Goal: Transaction & Acquisition: Purchase product/service

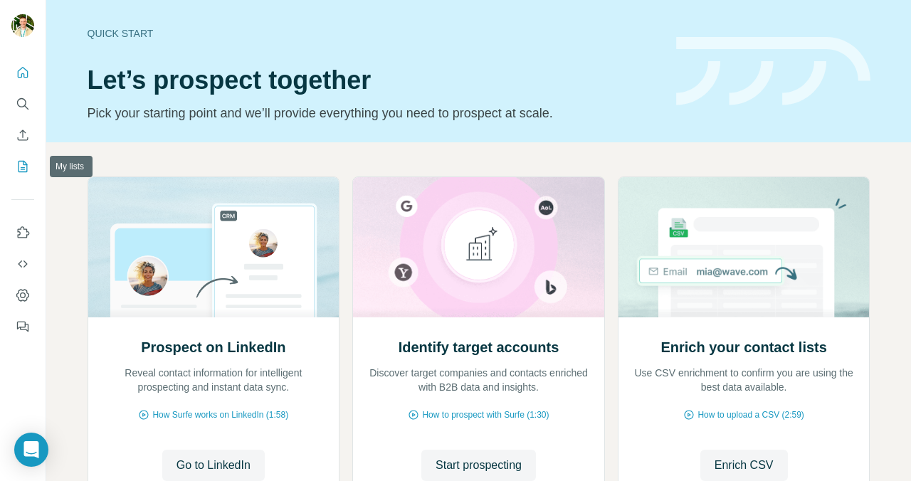
click at [21, 170] on icon "My lists" at bounding box center [23, 166] width 14 height 14
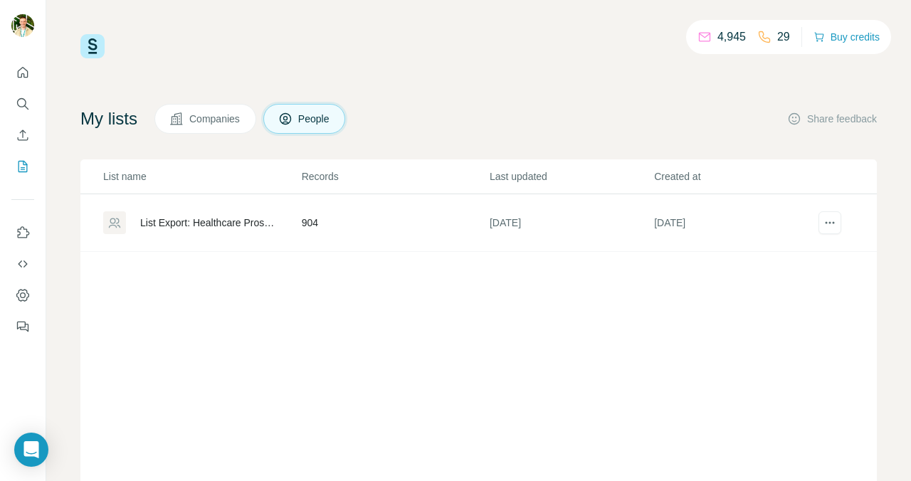
click at [211, 222] on div "List Export: Healthcare Prospects - [DATE] 14:53" at bounding box center [208, 223] width 137 height 14
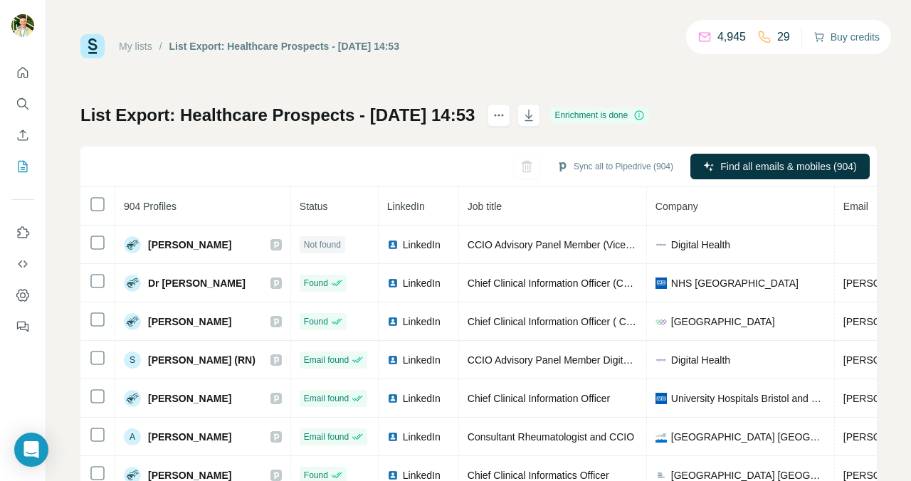
click at [830, 41] on button "Buy credits" at bounding box center [846, 37] width 66 height 20
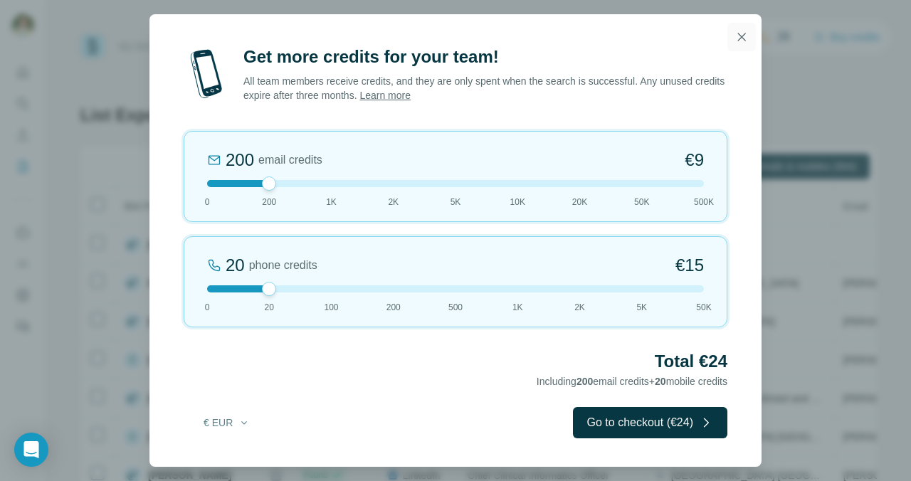
click at [747, 36] on icon "button" at bounding box center [741, 37] width 14 height 14
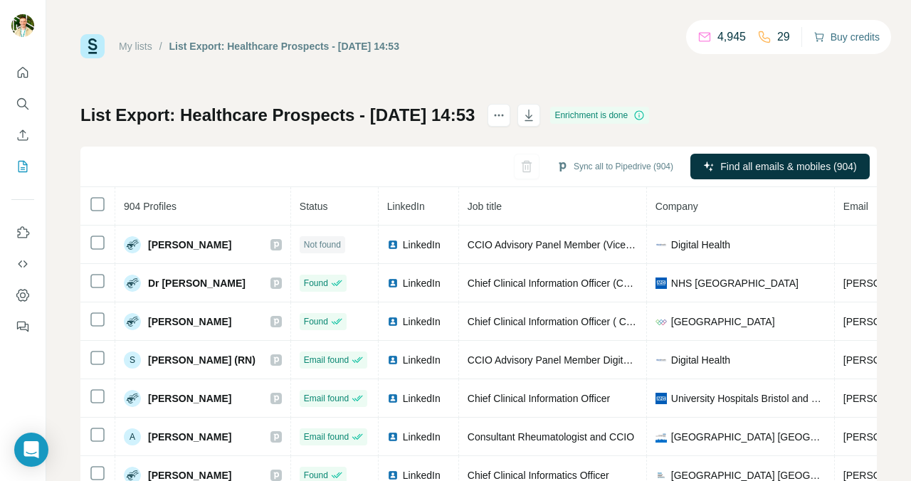
click at [833, 40] on button "Buy credits" at bounding box center [846, 37] width 66 height 20
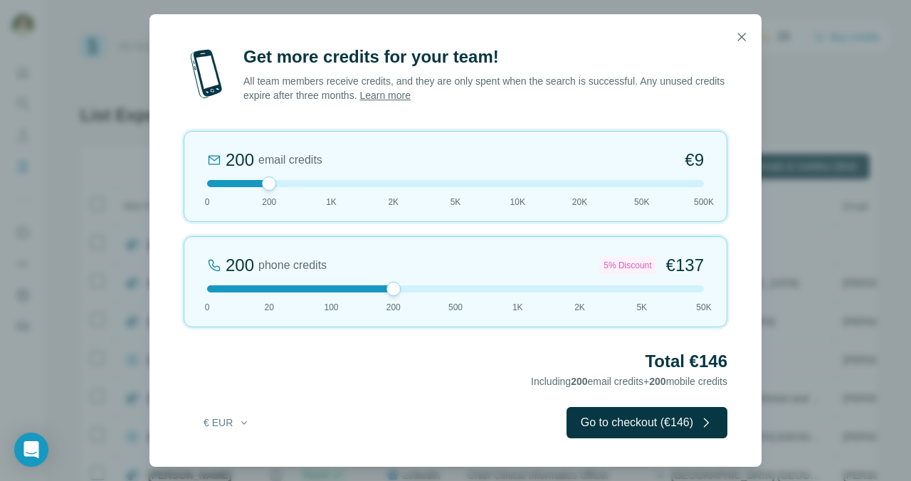
drag, startPoint x: 271, startPoint y: 290, endPoint x: 390, endPoint y: 280, distance: 119.3
click at [390, 280] on div "200 phone credits 5% Discount €137 0 20 100 200 500 1K 2K 5K 50K" at bounding box center [456, 281] width 544 height 91
drag, startPoint x: 269, startPoint y: 183, endPoint x: 97, endPoint y: 183, distance: 172.2
click at [97, 183] on div "Get more credits for your team! All team members receive credits, and they are …" at bounding box center [455, 240] width 911 height 481
click at [260, 181] on div at bounding box center [455, 183] width 497 height 7
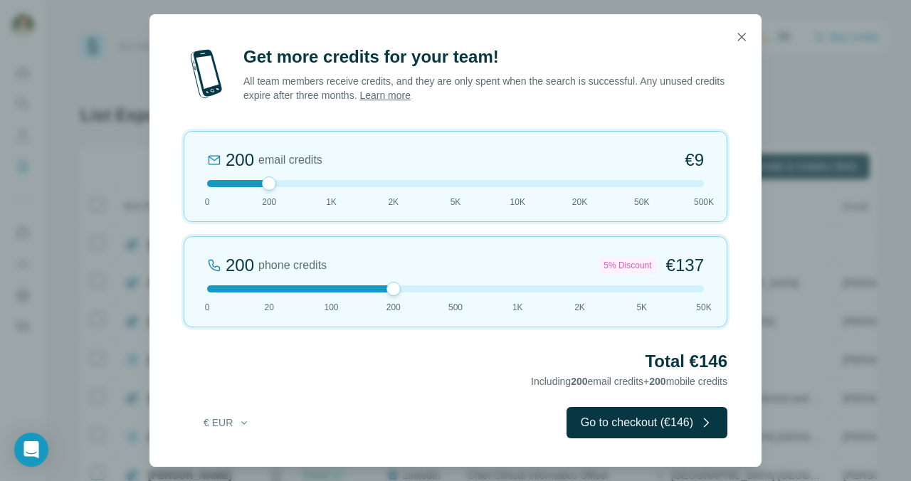
click at [216, 181] on div at bounding box center [455, 183] width 497 height 7
click at [231, 428] on button "€ EUR" at bounding box center [227, 423] width 66 height 26
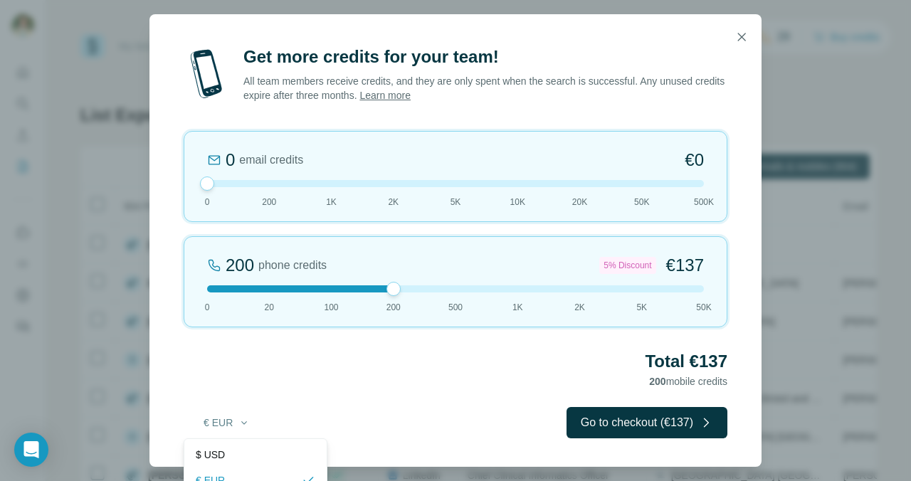
click at [403, 362] on h2 "Total €137" at bounding box center [456, 361] width 544 height 23
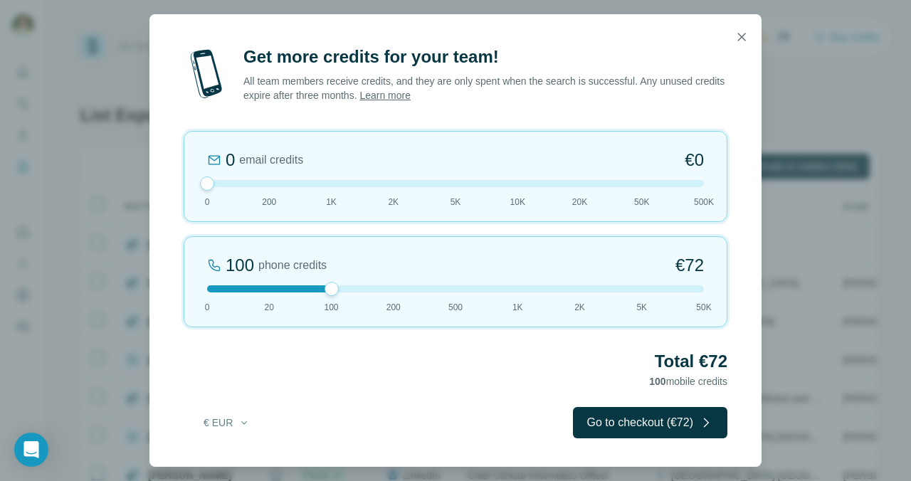
drag, startPoint x: 396, startPoint y: 292, endPoint x: 322, endPoint y: 286, distance: 74.2
click at [322, 286] on div at bounding box center [455, 288] width 497 height 7
drag, startPoint x: 333, startPoint y: 287, endPoint x: 374, endPoint y: 292, distance: 41.7
click at [374, 293] on div "200 phone credits 5% Discount €137 0 20 100 200 500 1K 2K 5K 50K" at bounding box center [456, 281] width 544 height 91
drag, startPoint x: 394, startPoint y: 294, endPoint x: 359, endPoint y: 290, distance: 35.8
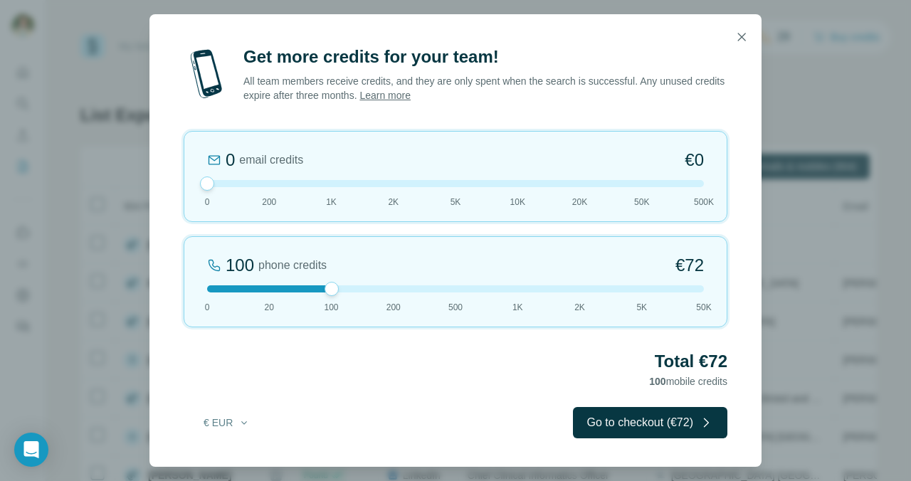
click at [359, 290] on div at bounding box center [455, 288] width 497 height 7
click at [391, 290] on div at bounding box center [455, 288] width 497 height 7
click at [344, 290] on div at bounding box center [455, 288] width 497 height 7
click at [391, 292] on div "100 phone credits €[PHONE_NUMBER] 1K 2K 5K 50K" at bounding box center [456, 281] width 544 height 91
click at [333, 389] on div "Total €137 200 mobile credits" at bounding box center [456, 370] width 544 height 40
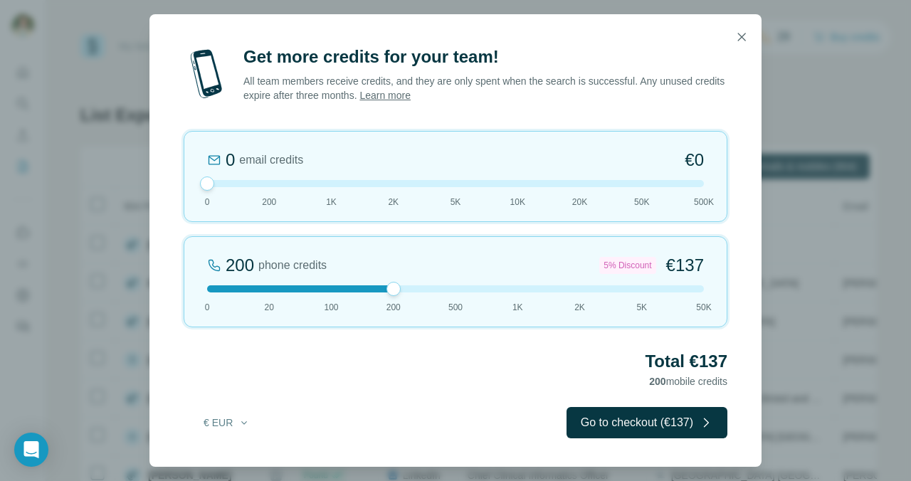
click at [329, 365] on h2 "Total €137" at bounding box center [456, 361] width 544 height 23
click at [28, 369] on div "Get more credits for your team! All team members receive credits, and they are …" at bounding box center [455, 240] width 911 height 481
click at [329, 297] on div "200 phone credits 5% Discount €137 0 20 100 200 500 1K 2K 5K 50K" at bounding box center [456, 281] width 544 height 91
click at [329, 291] on div at bounding box center [331, 289] width 14 height 14
click at [377, 291] on div at bounding box center [455, 288] width 497 height 7
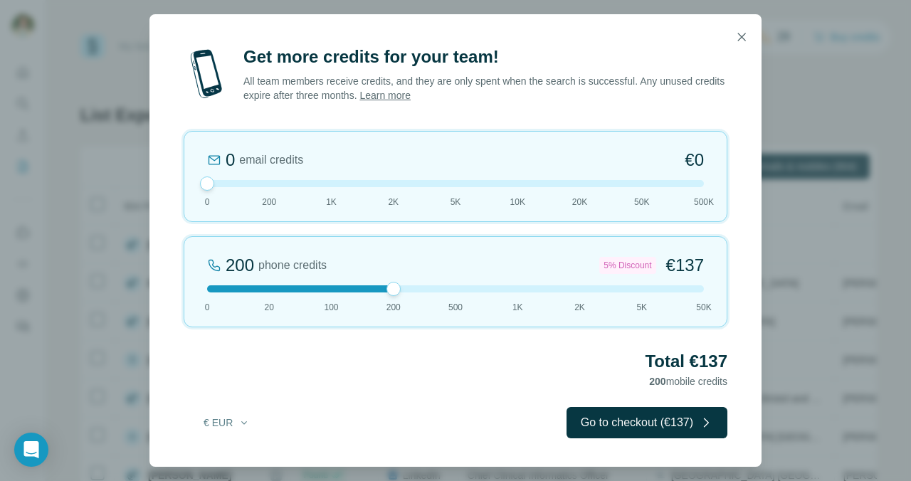
click at [327, 288] on div at bounding box center [455, 288] width 497 height 7
click at [396, 293] on div "100 phone credits €[PHONE_NUMBER] 1K 2K 5K 50K" at bounding box center [456, 281] width 544 height 91
click at [327, 288] on div at bounding box center [455, 288] width 497 height 7
drag, startPoint x: 380, startPoint y: 286, endPoint x: 314, endPoint y: 286, distance: 66.2
click at [374, 286] on div at bounding box center [455, 288] width 497 height 7
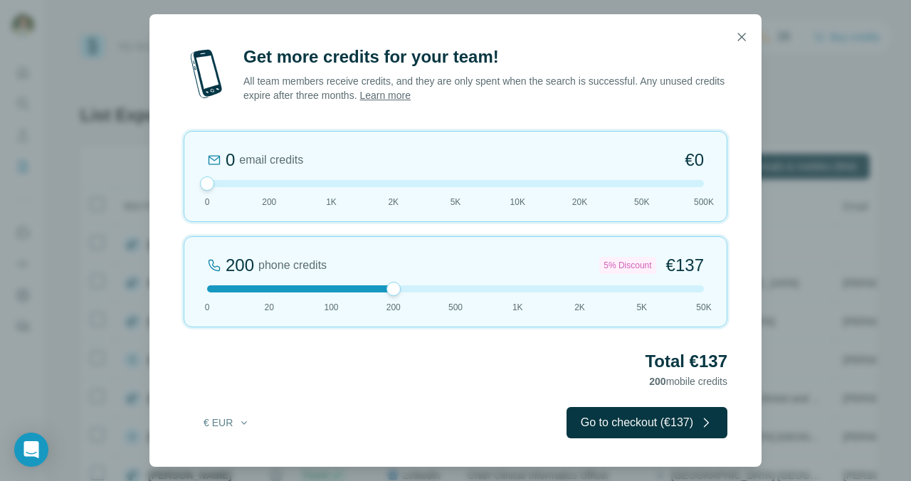
click at [315, 286] on div at bounding box center [455, 288] width 497 height 7
click at [399, 282] on div "100 phone credits €[PHONE_NUMBER] 1K 2K 5K 50K" at bounding box center [456, 281] width 544 height 91
click at [343, 283] on div "200 phone credits 5% Discount €137 0 20 100 200 500 1K 2K 5K 50K" at bounding box center [456, 281] width 544 height 91
click at [396, 281] on div "100 phone credits €[PHONE_NUMBER] 1K 2K 5K 50K" at bounding box center [456, 281] width 544 height 91
click at [319, 285] on div at bounding box center [455, 288] width 497 height 7
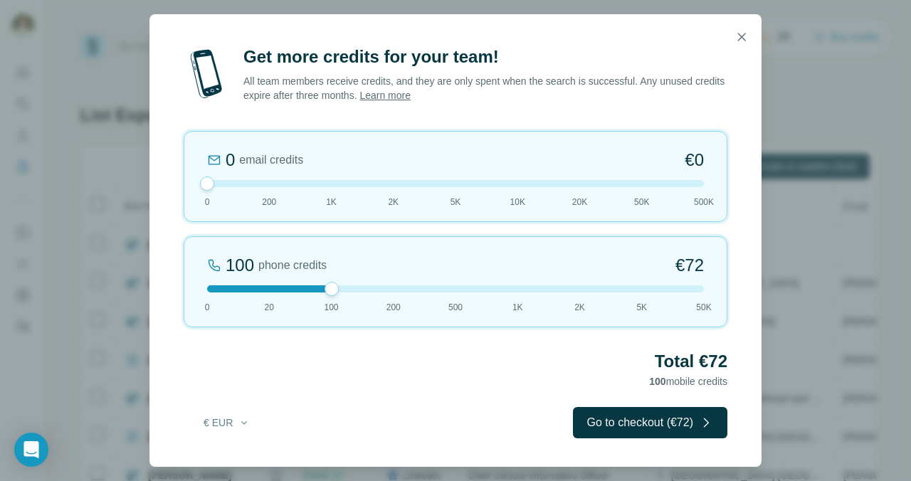
click at [376, 284] on div "100 phone credits €[PHONE_NUMBER] 1K 2K 5K 50K" at bounding box center [456, 281] width 544 height 91
click at [315, 283] on div "200 phone credits 5% Discount €137 0 20 100 200 500 1K 2K 5K 50K" at bounding box center [456, 281] width 544 height 91
click at [404, 282] on div "100 phone credits €[PHONE_NUMBER] 1K 2K 5K 50K" at bounding box center [456, 281] width 544 height 91
click at [317, 287] on div at bounding box center [455, 288] width 497 height 7
click at [312, 386] on div "Total €72 100 mobile credits" at bounding box center [456, 370] width 544 height 40
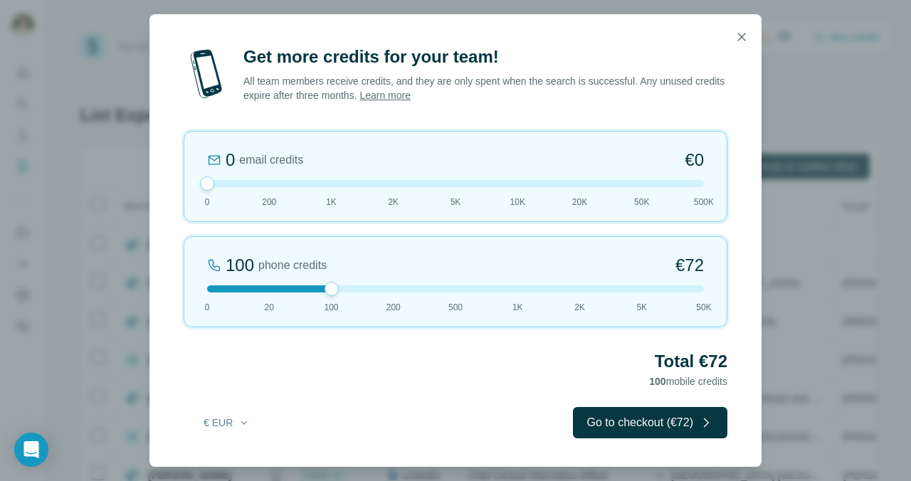
click at [373, 285] on div at bounding box center [455, 288] width 497 height 7
click at [336, 284] on div "200 phone credits 5% Discount €137 0 20 100 200 500 1K 2K 5K 50K" at bounding box center [456, 281] width 544 height 91
click at [389, 291] on div at bounding box center [455, 288] width 497 height 7
click at [325, 289] on div at bounding box center [455, 288] width 497 height 7
click at [414, 290] on div at bounding box center [455, 288] width 497 height 7
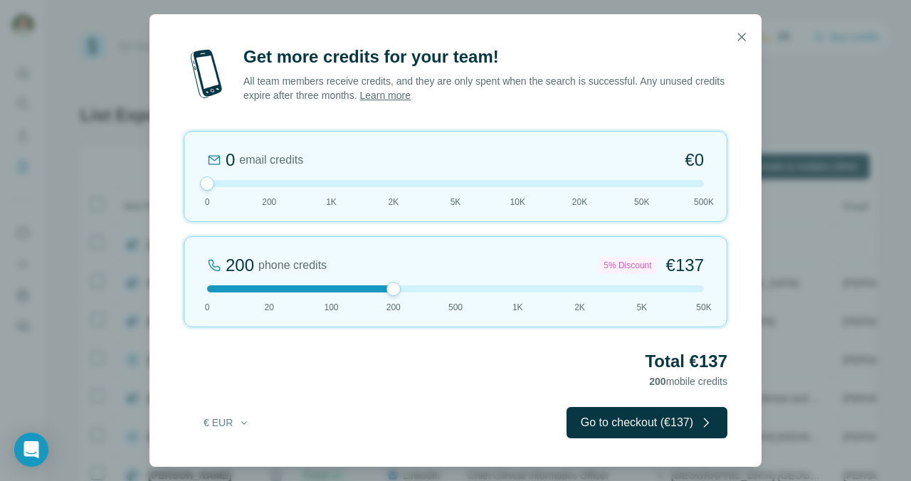
click at [348, 290] on div at bounding box center [455, 288] width 497 height 7
click at [388, 289] on div at bounding box center [455, 288] width 497 height 7
click at [317, 285] on div at bounding box center [455, 288] width 497 height 7
click at [400, 287] on div at bounding box center [455, 288] width 497 height 7
click at [327, 288] on div at bounding box center [455, 288] width 497 height 7
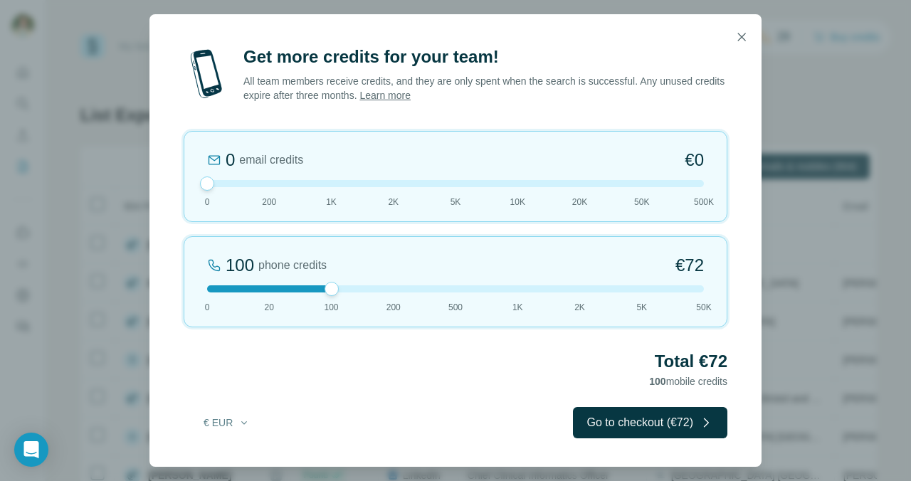
click at [365, 383] on div "Total €72 100 mobile credits" at bounding box center [456, 370] width 544 height 40
click at [389, 288] on div at bounding box center [455, 288] width 497 height 7
click at [334, 288] on div at bounding box center [455, 288] width 497 height 7
click at [437, 374] on div "Total €72 100 mobile credits" at bounding box center [456, 370] width 544 height 40
click at [73, 393] on div "Get more credits for your team! All team members receive credits, and they are …" at bounding box center [455, 240] width 911 height 481
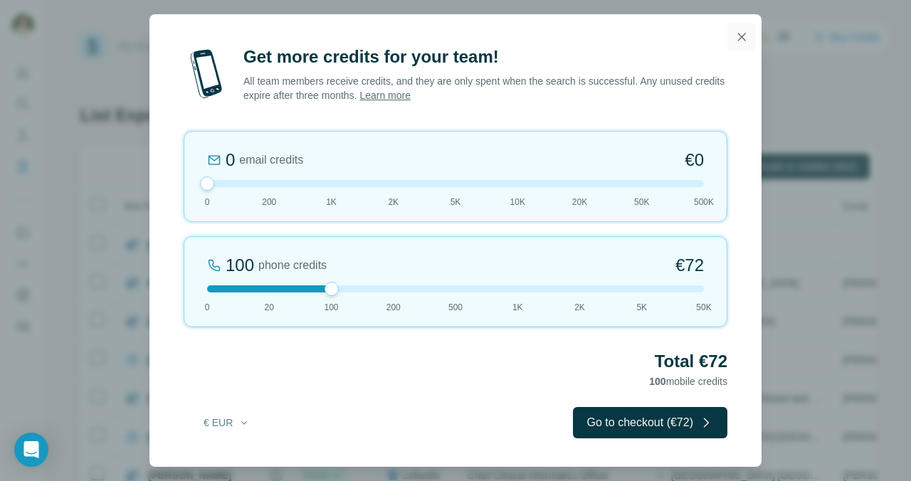
click at [747, 36] on icon "button" at bounding box center [741, 37] width 14 height 14
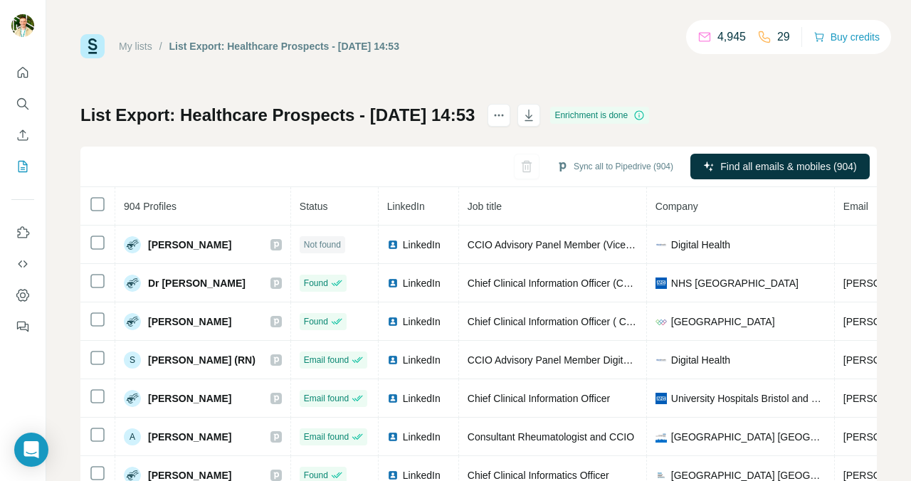
click at [42, 391] on div at bounding box center [23, 240] width 46 height 481
drag, startPoint x: 342, startPoint y: 44, endPoint x: 427, endPoint y: 46, distance: 84.7
click at [399, 47] on div "List Export: Healthcare Prospects - [DATE] 14:53" at bounding box center [284, 46] width 230 height 14
click at [399, 46] on div "List Export: Healthcare Prospects - [DATE] 14:53" at bounding box center [284, 46] width 230 height 14
drag, startPoint x: 435, startPoint y: 47, endPoint x: 344, endPoint y: 44, distance: 90.4
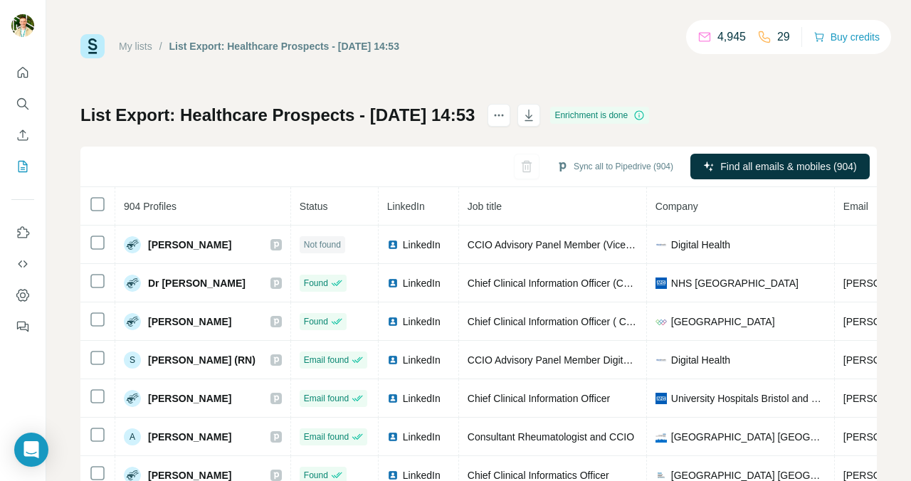
click at [344, 45] on div "My lists / List Export: Healthcare Prospects - [DATE] 14:53 4,945 29 Buy credits" at bounding box center [478, 46] width 796 height 24
click at [344, 44] on div "List Export: Healthcare Prospects - [DATE] 14:53" at bounding box center [284, 46] width 230 height 14
drag, startPoint x: 344, startPoint y: 44, endPoint x: 452, endPoint y: 45, distance: 107.5
click at [452, 45] on div "My lists / List Export: Healthcare Prospects - [DATE] 14:53 4,945 29 Buy credits" at bounding box center [478, 46] width 796 height 24
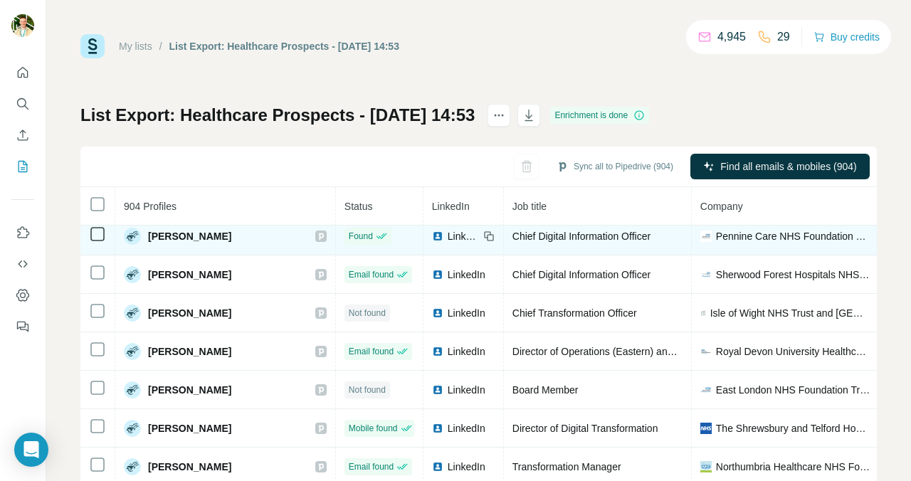
scroll to position [1594, 0]
